Goal: Check status: Check status

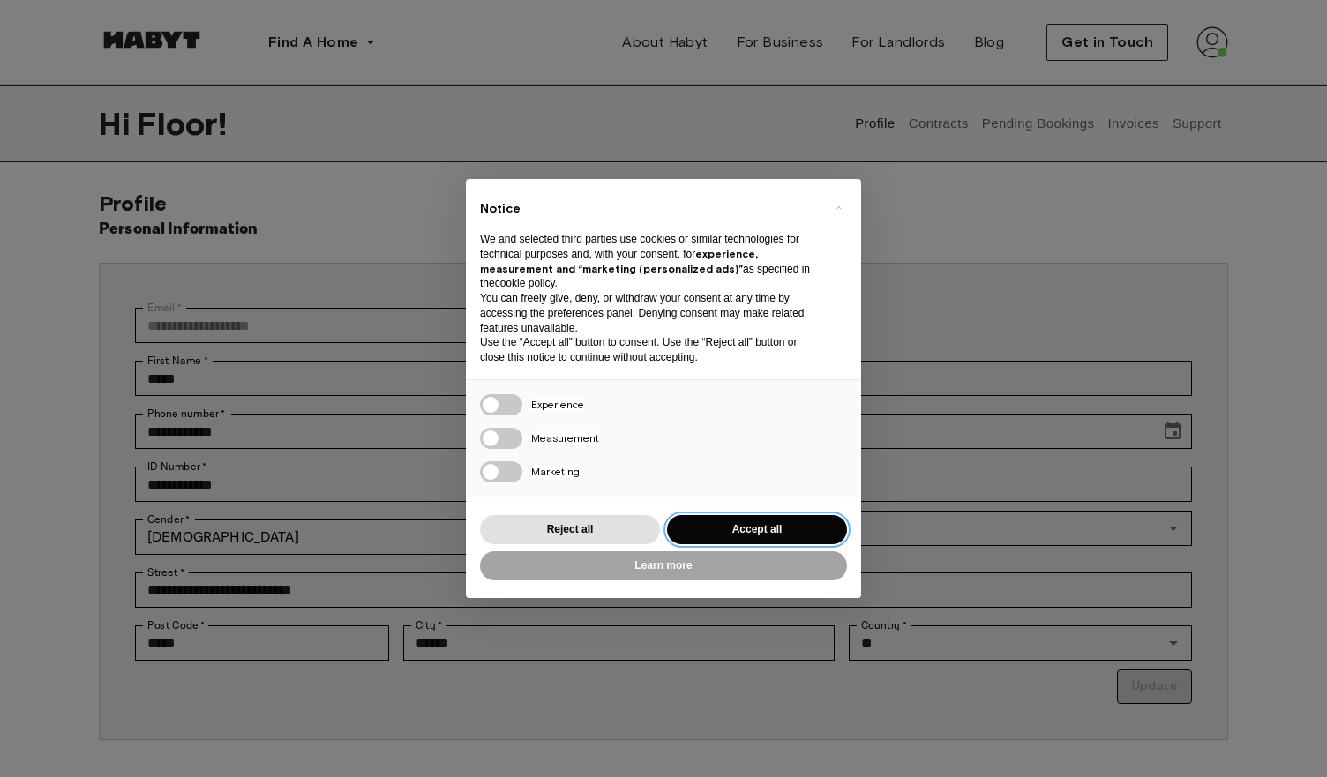
click at [708, 529] on button "Accept all" at bounding box center [757, 529] width 180 height 29
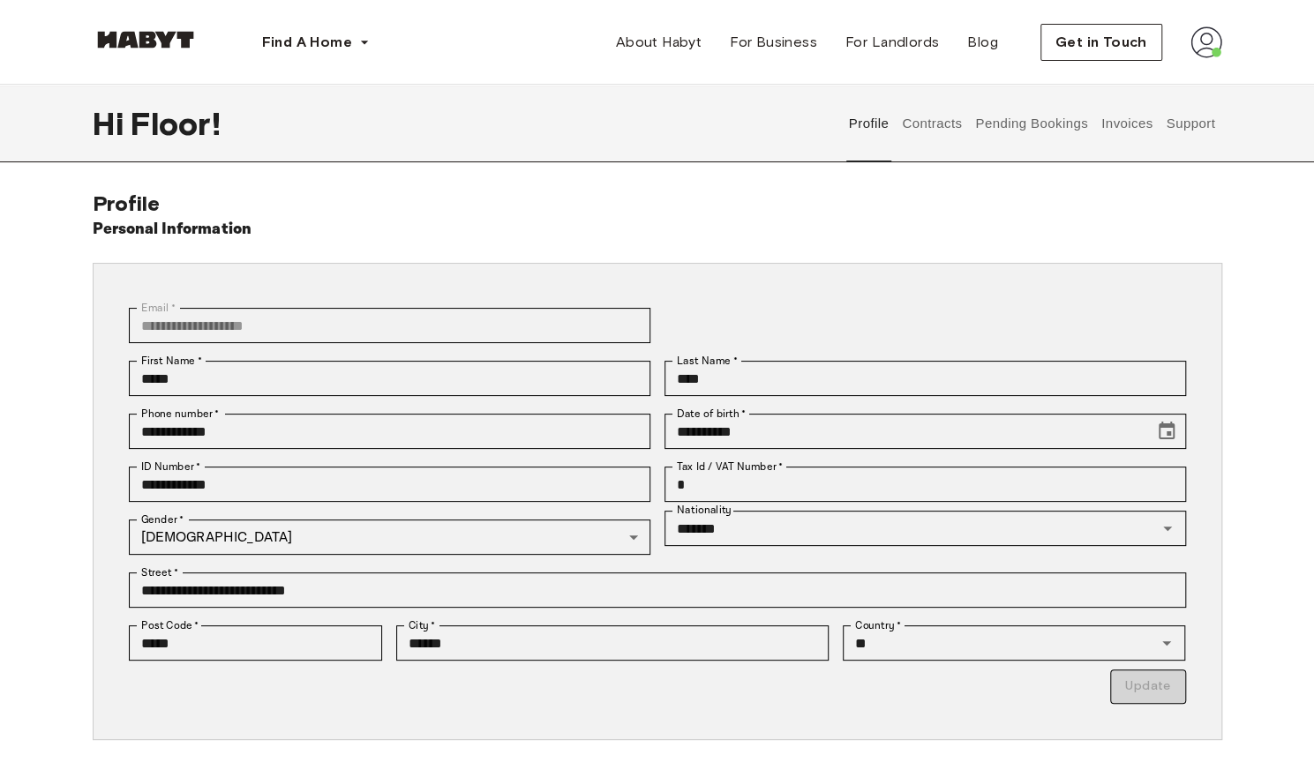
click at [1064, 125] on button "Pending Bookings" at bounding box center [1031, 124] width 117 height 78
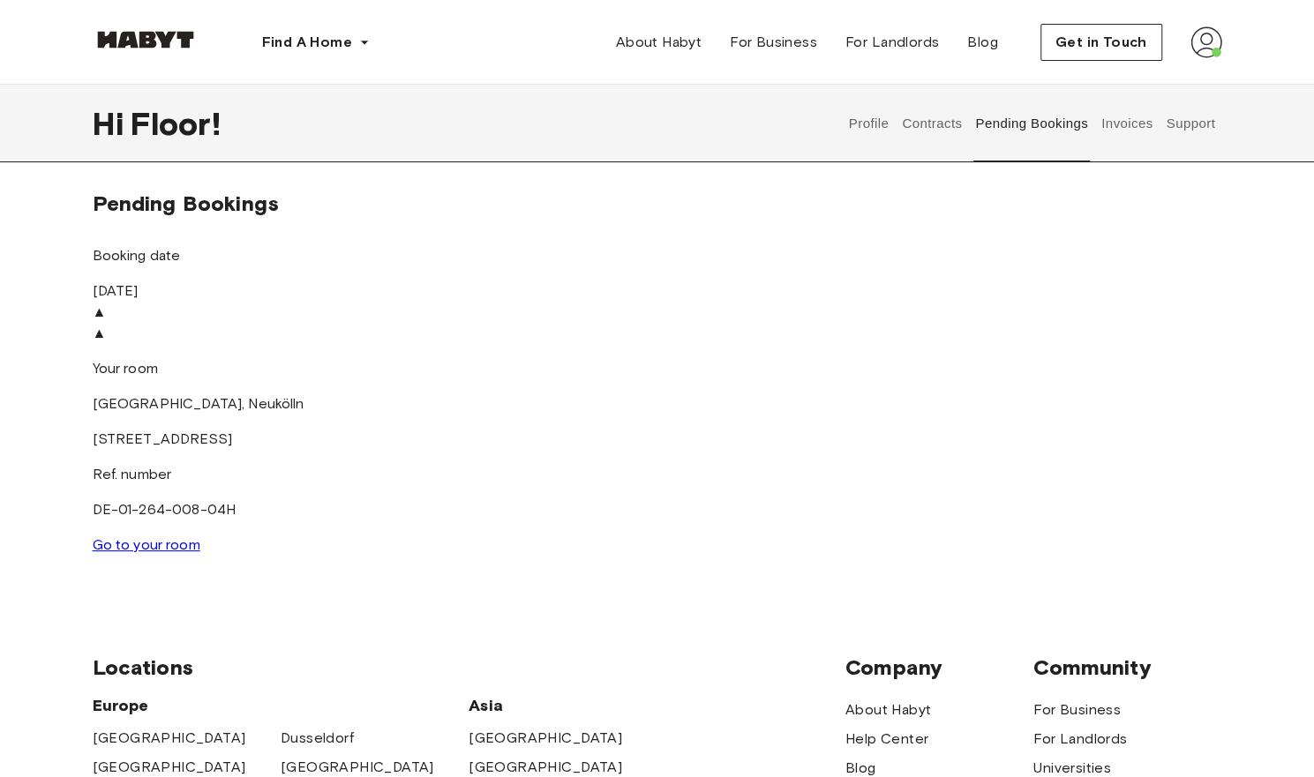
click at [200, 536] on link "Go to your room" at bounding box center [147, 544] width 108 height 17
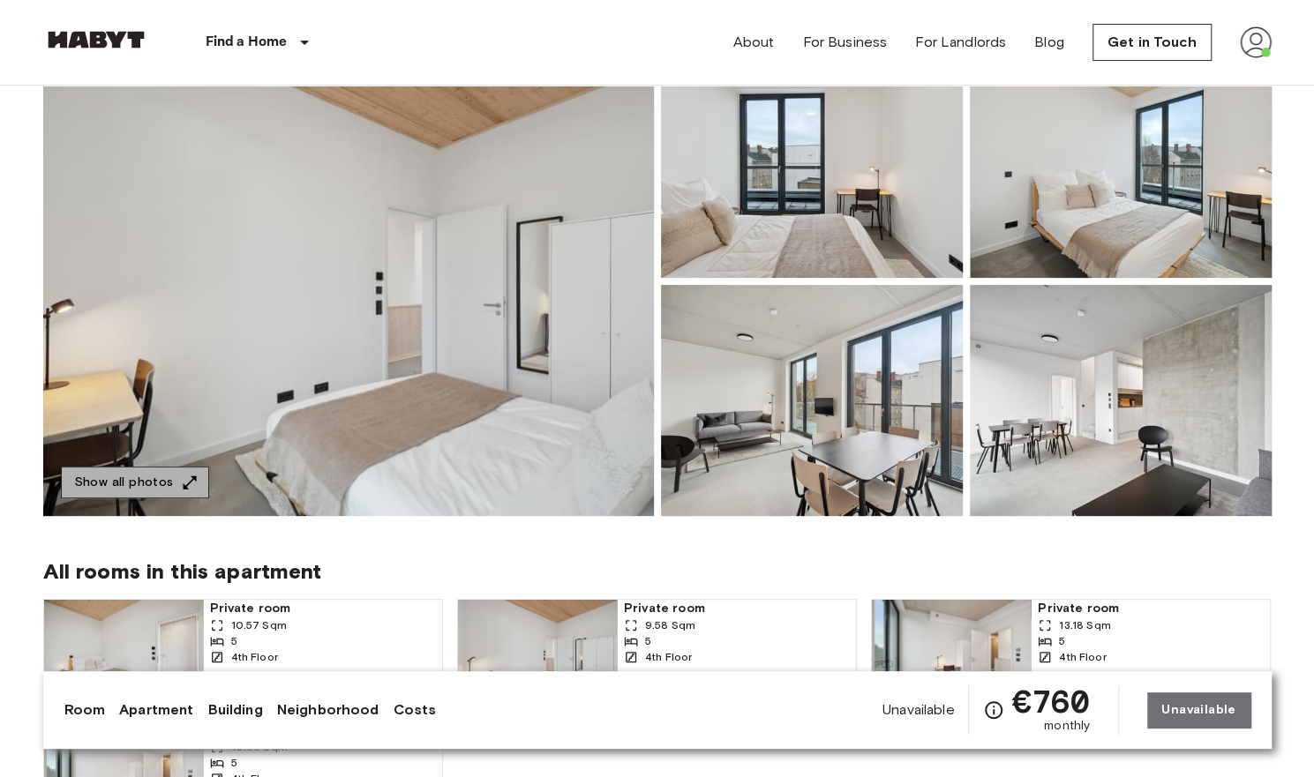
click at [165, 474] on button "Show all photos" at bounding box center [135, 483] width 148 height 33
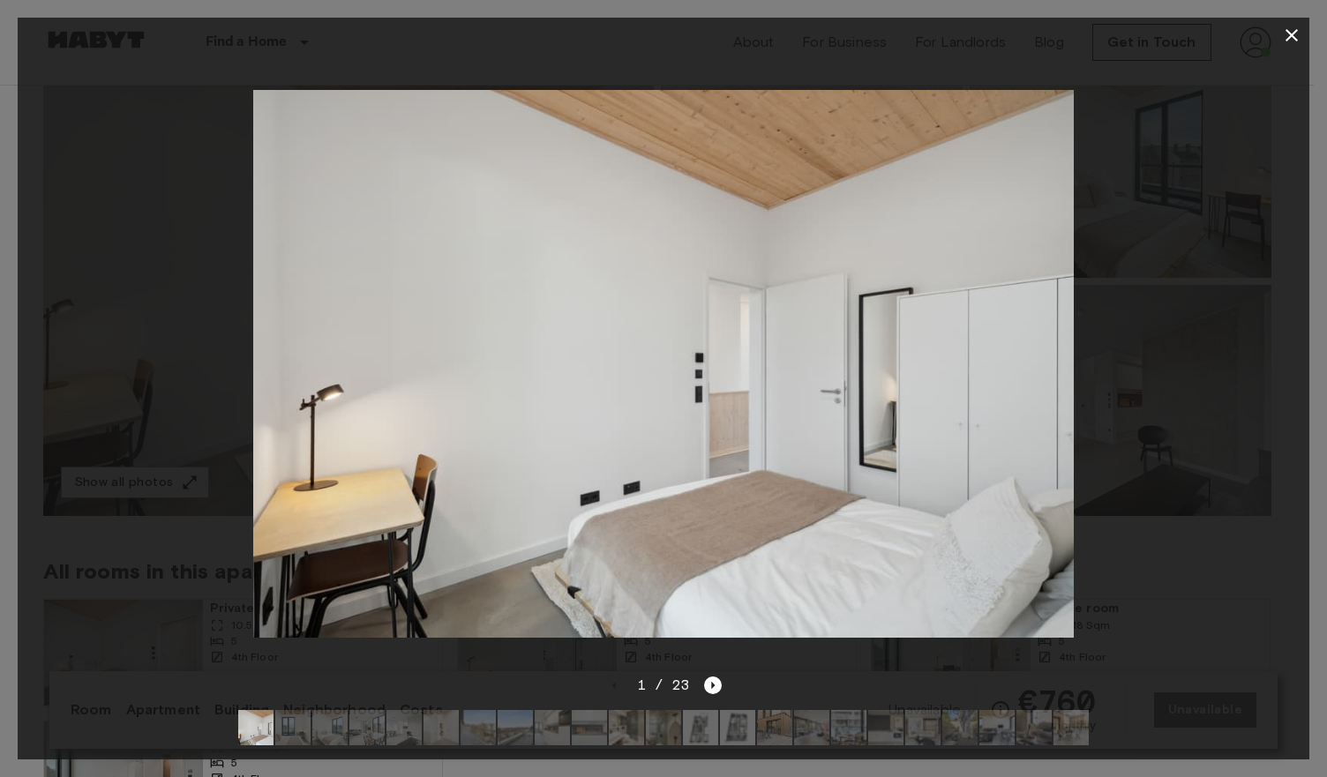
click at [1115, 282] on div at bounding box center [664, 364] width 1292 height 622
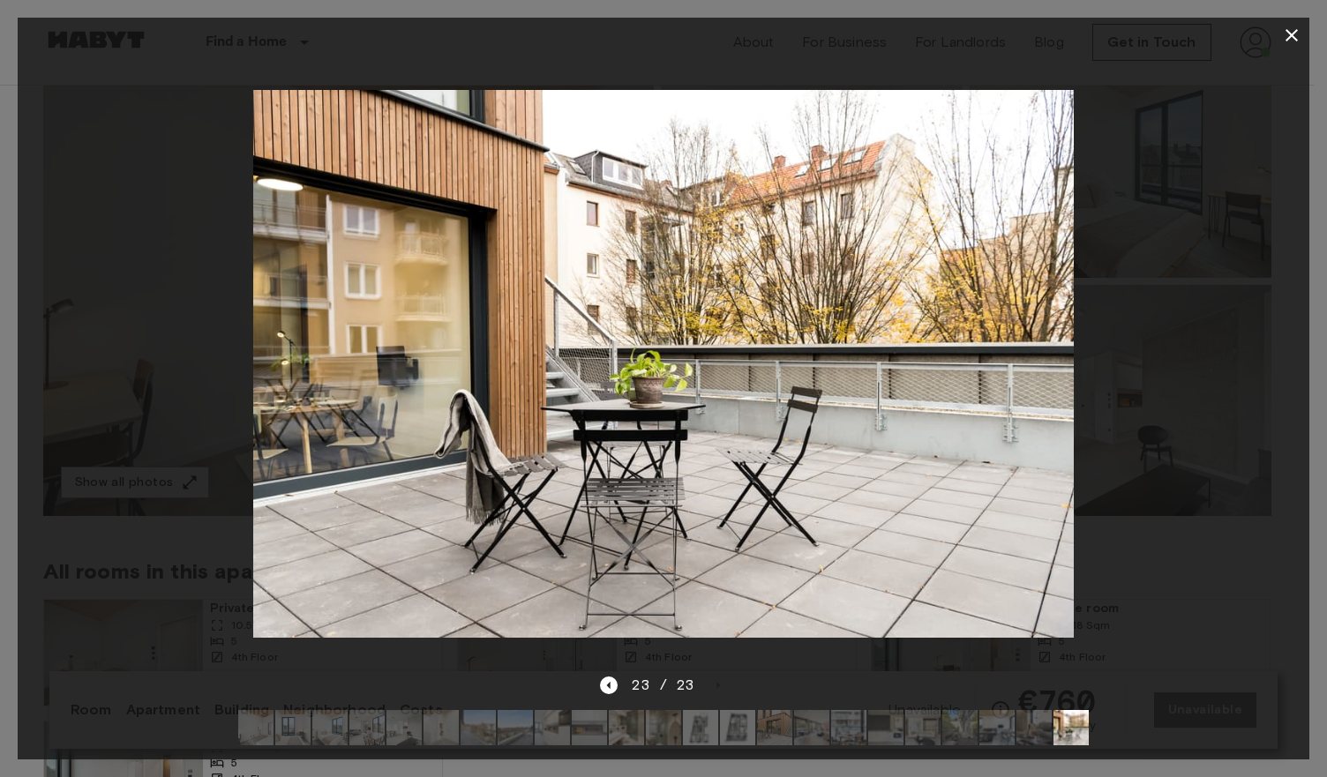
click at [1300, 34] on icon "button" at bounding box center [1291, 35] width 21 height 21
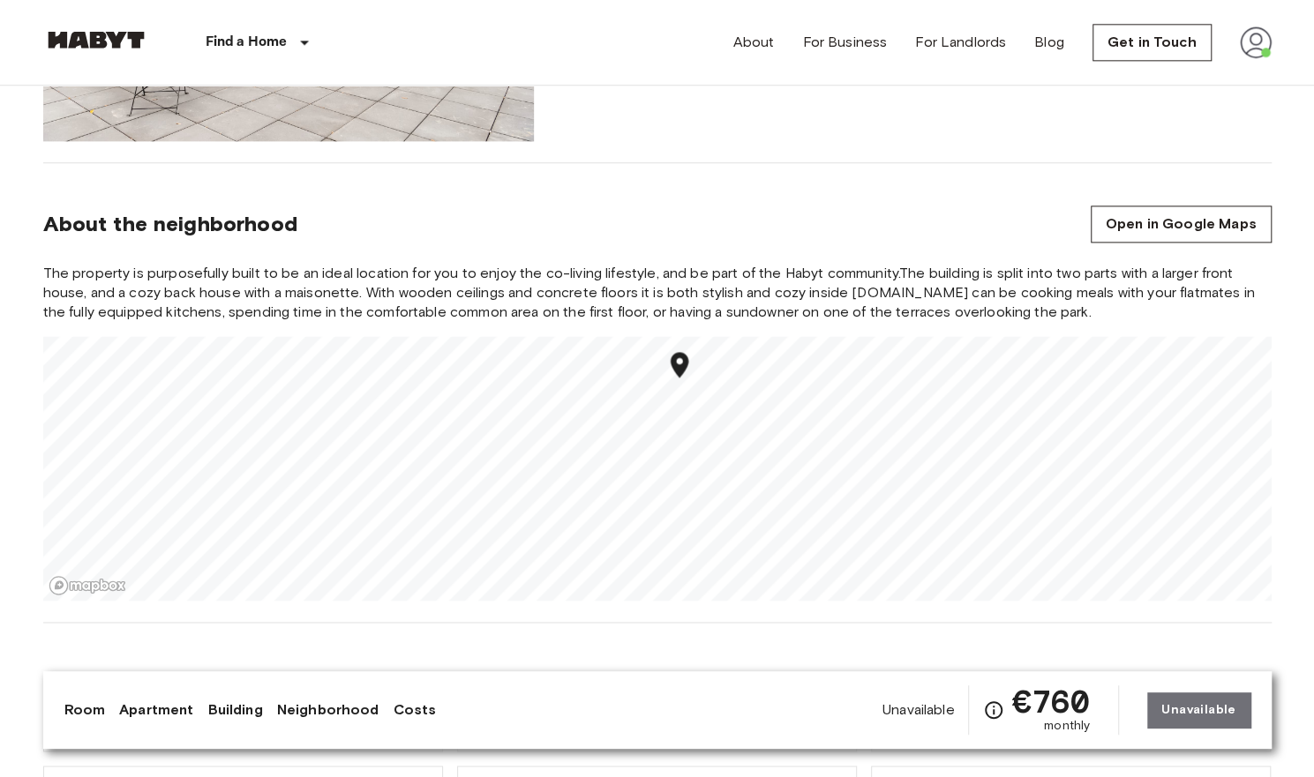
scroll to position [1375, 0]
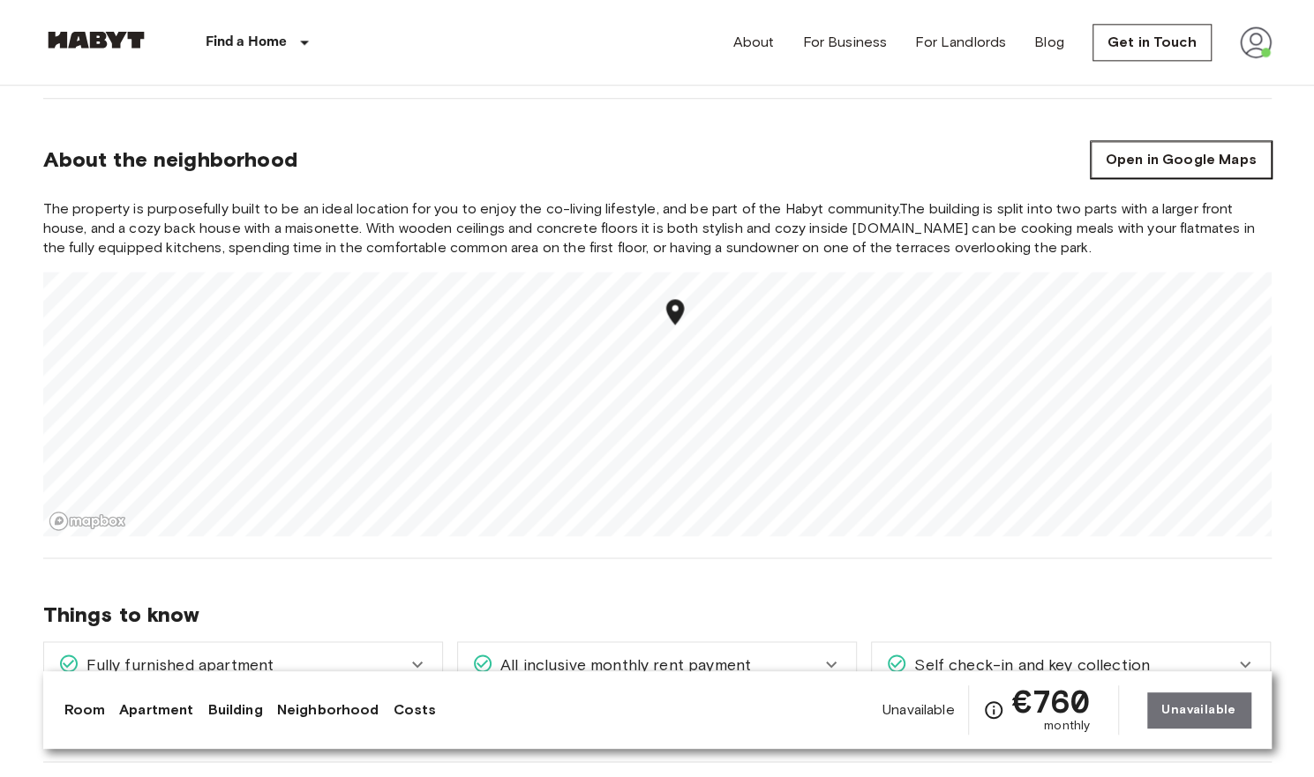
click at [1233, 161] on link "Open in Google Maps" at bounding box center [1181, 159] width 181 height 37
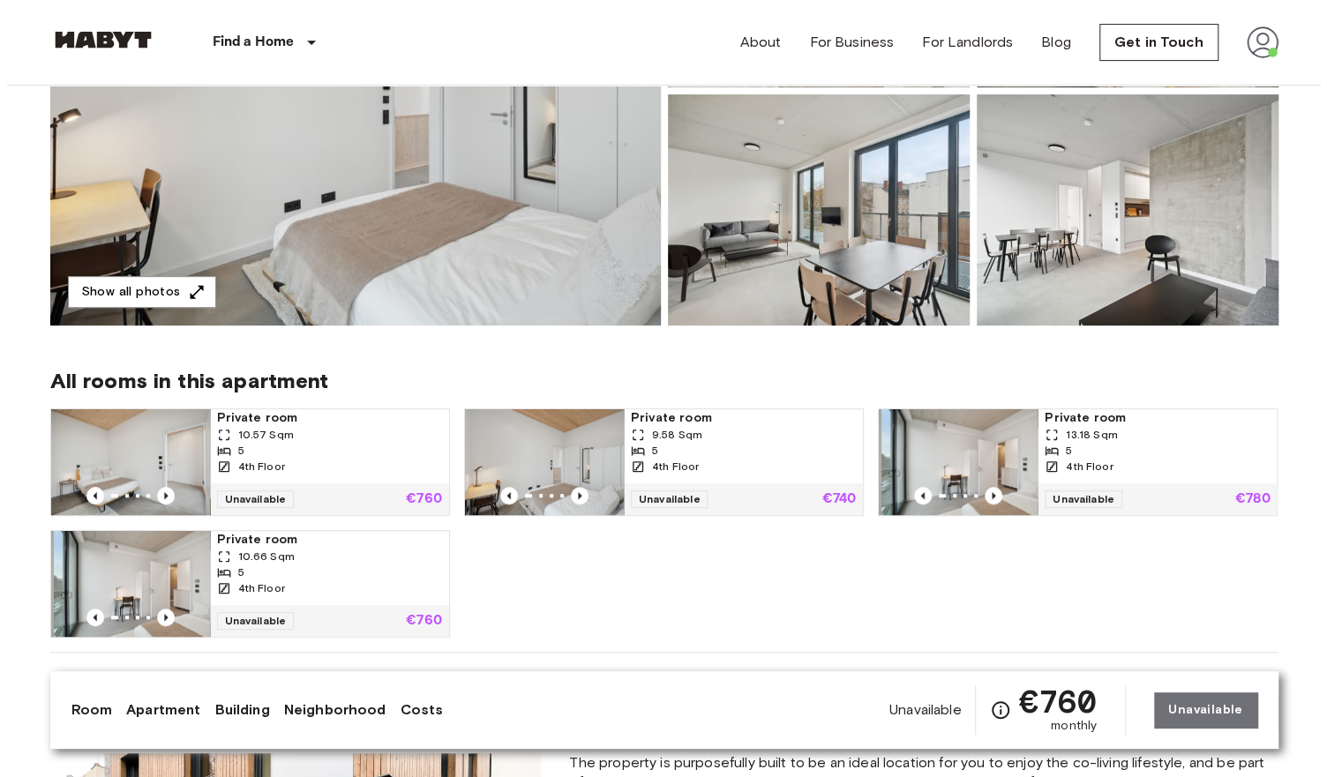
scroll to position [405, 0]
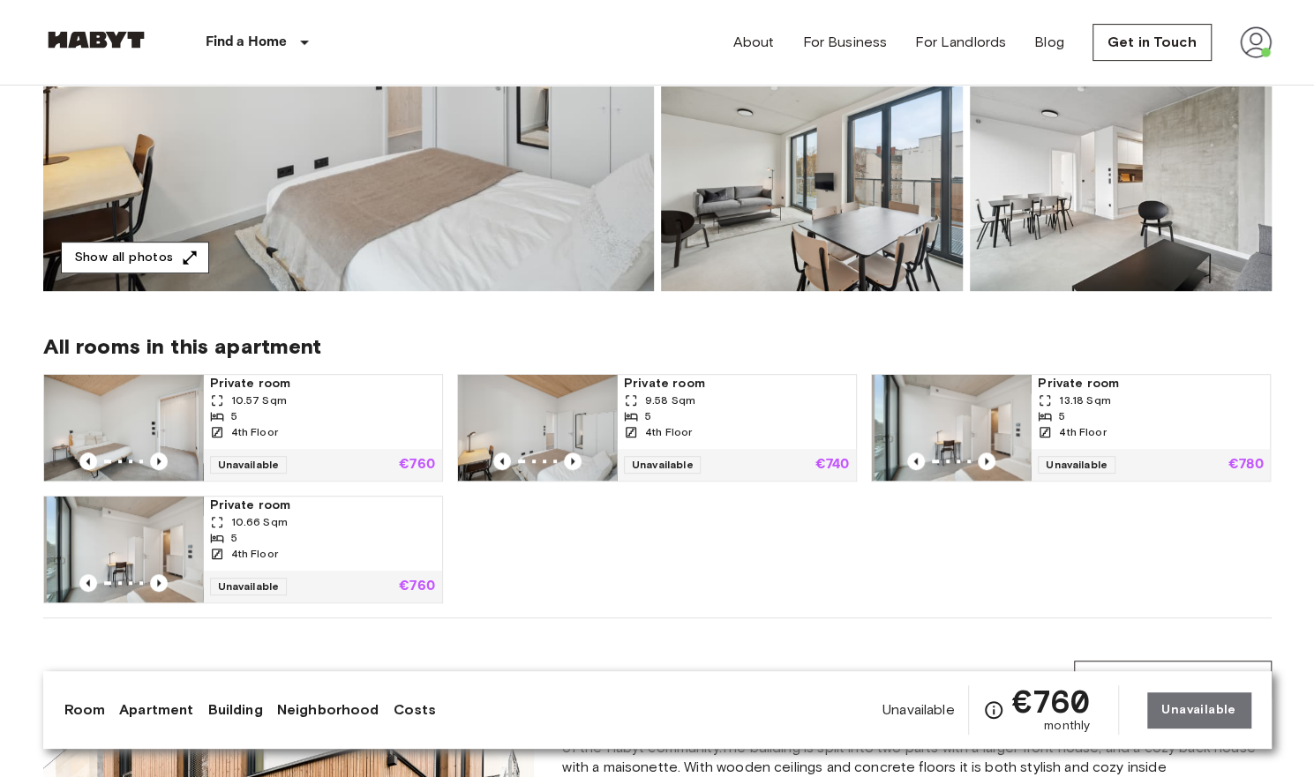
click at [108, 259] on button "Show all photos" at bounding box center [135, 258] width 148 height 33
